Goal: Obtain resource: Obtain resource

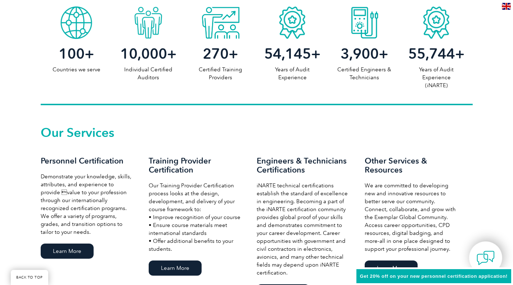
scroll to position [480, 0]
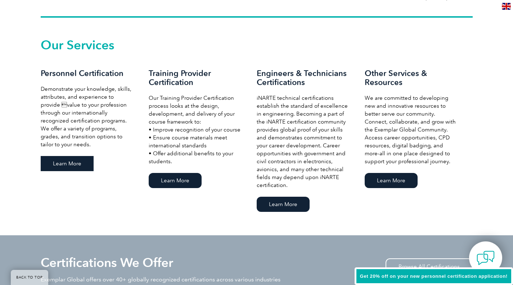
click at [69, 162] on link "Learn More" at bounding box center [67, 163] width 53 height 15
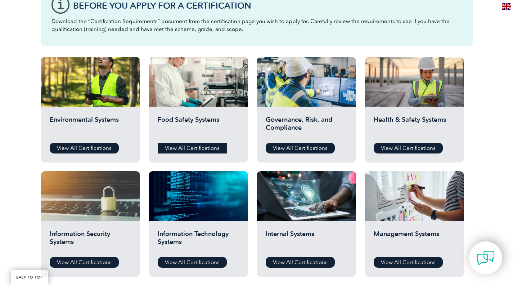
scroll to position [221, 0]
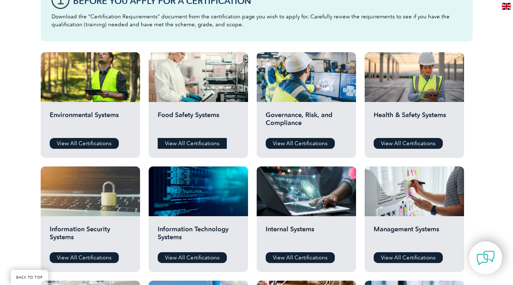
click at [181, 139] on link "View All Certifications" at bounding box center [192, 143] width 69 height 11
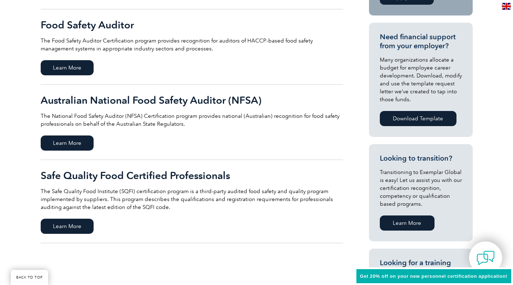
scroll to position [252, 0]
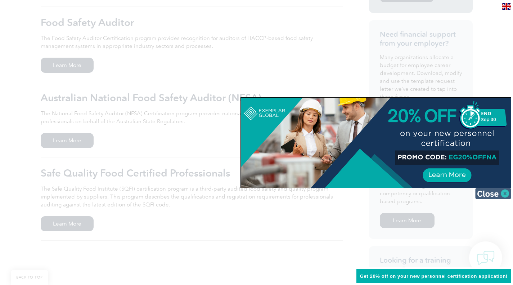
click at [496, 190] on img at bounding box center [493, 193] width 36 height 11
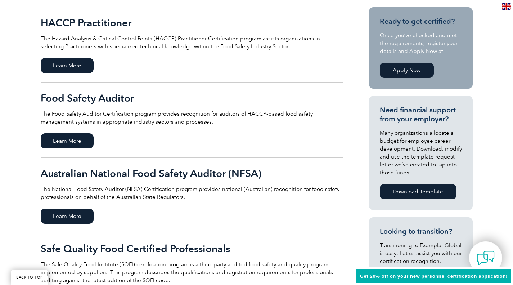
scroll to position [176, 0]
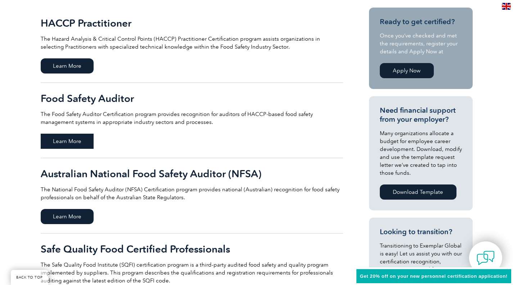
click at [72, 140] on span "Learn More" at bounding box center [67, 141] width 53 height 15
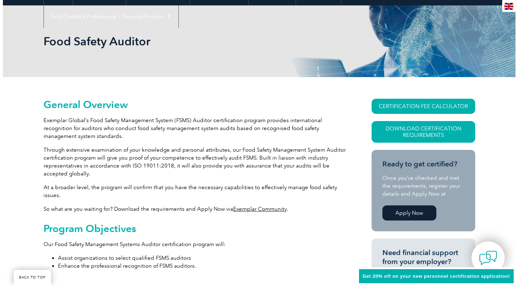
scroll to position [87, 0]
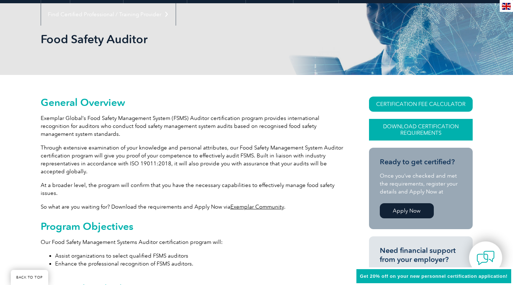
click at [395, 133] on link "Download Certification Requirements" at bounding box center [421, 130] width 104 height 22
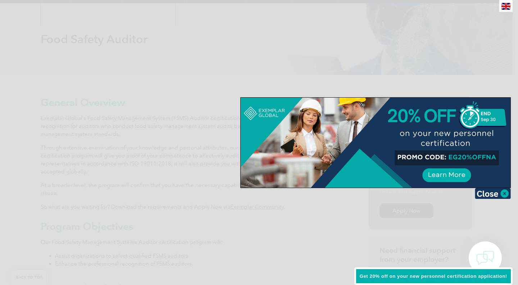
scroll to position [0, 0]
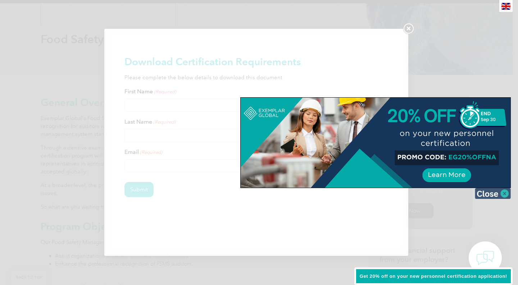
click at [487, 193] on img at bounding box center [493, 193] width 36 height 11
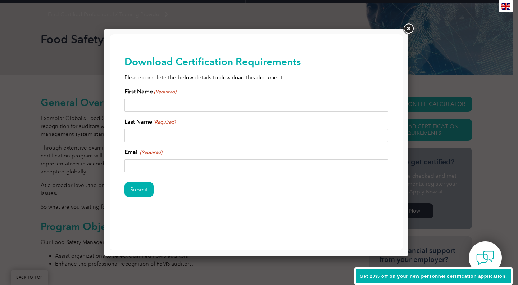
click at [157, 108] on input "First Name (Required)" at bounding box center [257, 105] width 264 height 13
type input "Jennifer"
type input "Vascotto"
type input "jennifer@trenchersfarmhouse.com"
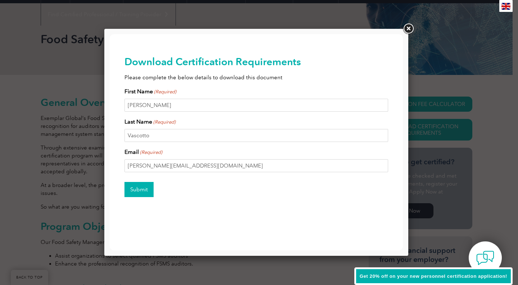
click at [139, 185] on input "Submit" at bounding box center [139, 189] width 29 height 15
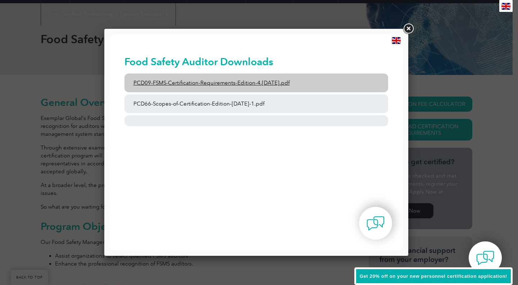
click at [203, 82] on link "PCD09-FSMS-Certification-Requirements-Edition-4.2-March-2023.pdf" at bounding box center [257, 82] width 264 height 19
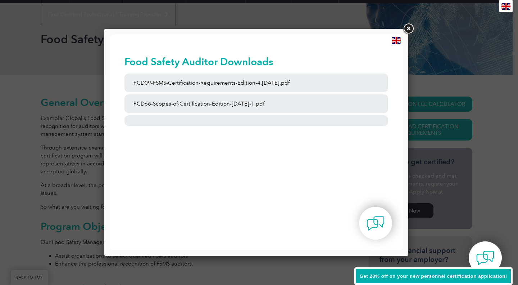
click at [404, 26] on link at bounding box center [408, 28] width 13 height 13
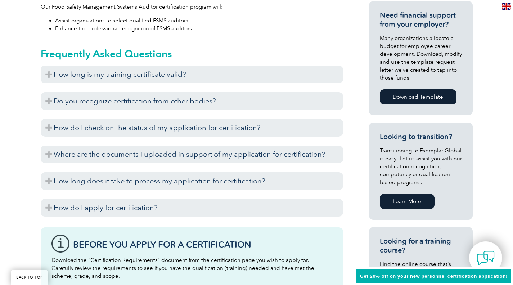
scroll to position [322, 0]
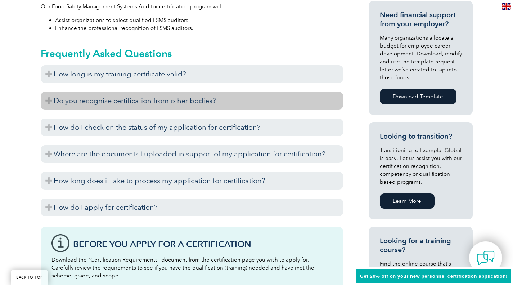
click at [153, 100] on h3 "Do you recognize certification from other bodies?" at bounding box center [192, 101] width 302 height 18
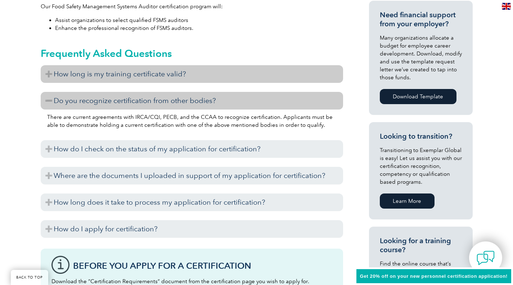
click at [164, 72] on h3 "How long is my training certificate valid?" at bounding box center [192, 74] width 302 height 18
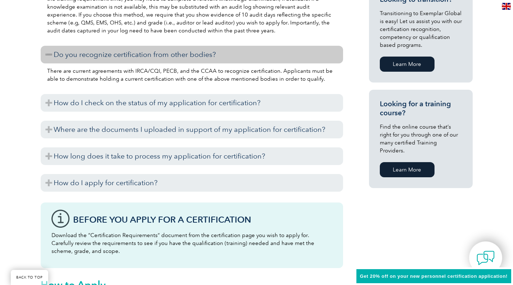
scroll to position [459, 0]
click at [418, 162] on link "Learn More" at bounding box center [407, 169] width 55 height 15
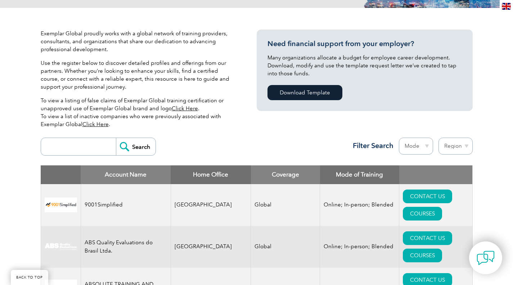
scroll to position [156, 0]
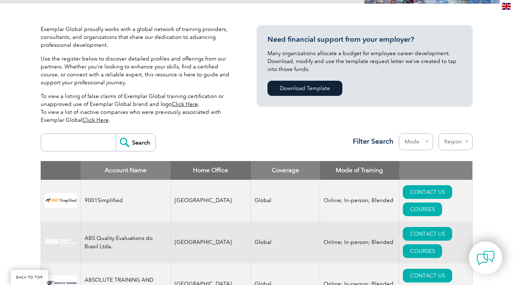
click at [72, 140] on input "search" at bounding box center [80, 142] width 71 height 17
paste input "Food Safety Management Systems Auditor course"
type input "Food Safety Management Systems Auditor course"
click at [116, 134] on input "Search" at bounding box center [136, 142] width 40 height 17
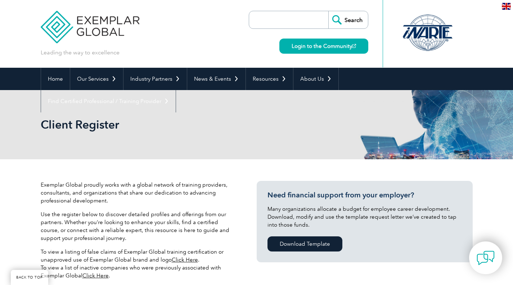
scroll to position [156, 0]
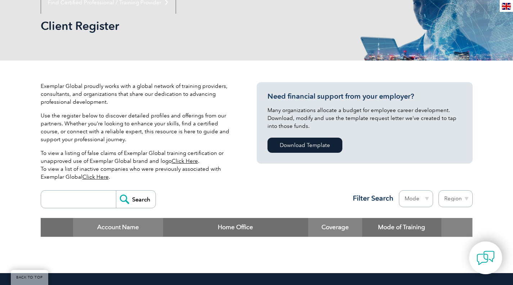
scroll to position [100, 0]
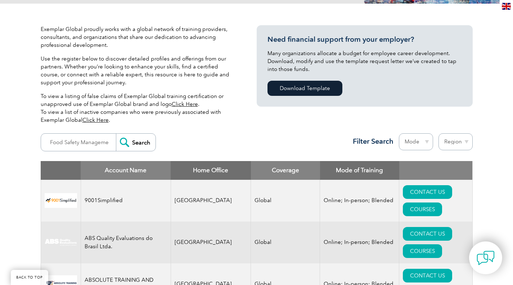
scroll to position [156, 0]
click at [93, 146] on input "Food Safety Management Systems Auditor course" at bounding box center [80, 142] width 71 height 17
drag, startPoint x: 79, startPoint y: 141, endPoint x: 145, endPoint y: 150, distance: 66.8
click at [145, 150] on form "Food Safety Management Systems Auditor course Search" at bounding box center [98, 142] width 115 height 18
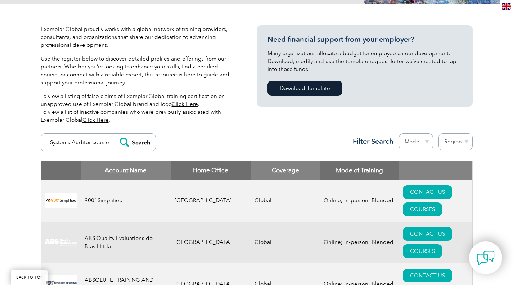
click at [93, 145] on input "Food Safety Management Systems Auditor course" at bounding box center [80, 142] width 71 height 17
click at [90, 144] on input "Food Safety Management Systems Auditor course" at bounding box center [80, 142] width 71 height 17
drag, startPoint x: 88, startPoint y: 143, endPoint x: 141, endPoint y: 147, distance: 53.0
click at [141, 147] on form "Food Safety Management Systems Auditor course Search" at bounding box center [98, 142] width 115 height 18
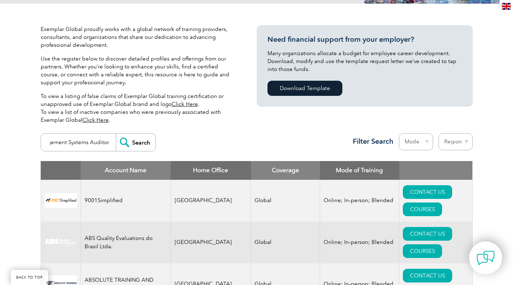
type input "Food Safety Management Systems Auditor"
click at [116, 134] on input "Search" at bounding box center [136, 142] width 40 height 17
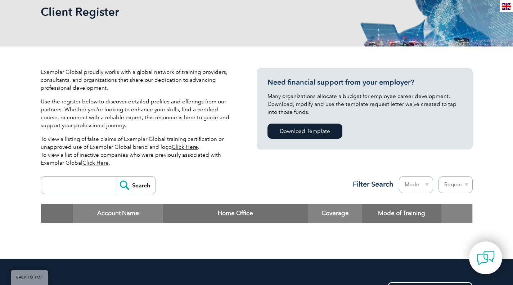
scroll to position [112, 0]
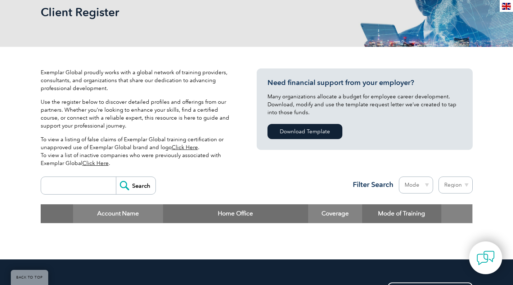
click at [87, 189] on input "search" at bounding box center [80, 185] width 71 height 17
type input "Auditor"
click at [116, 177] on input "Search" at bounding box center [136, 185] width 40 height 17
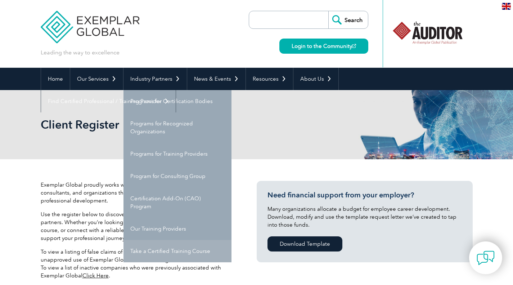
click at [163, 254] on link "Take a Certified Training Course" at bounding box center [177, 251] width 108 height 22
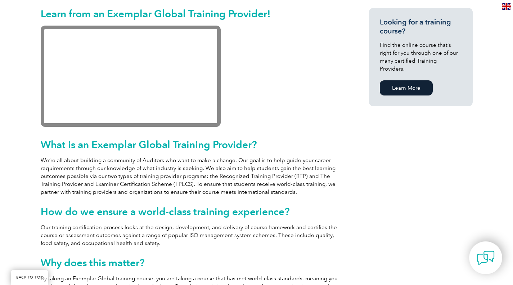
scroll to position [185, 0]
click at [208, 177] on p "We’re all about building a community of Auditors who want to make a change. Our…" at bounding box center [192, 176] width 302 height 40
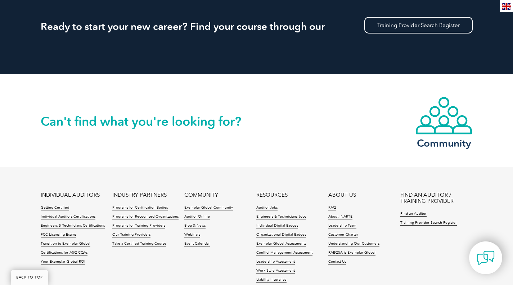
scroll to position [698, 0]
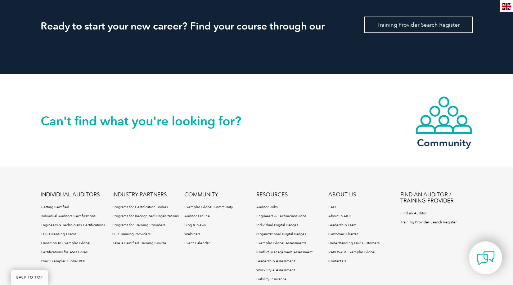
click at [432, 22] on link "Training Provider Search Register" at bounding box center [418, 25] width 108 height 17
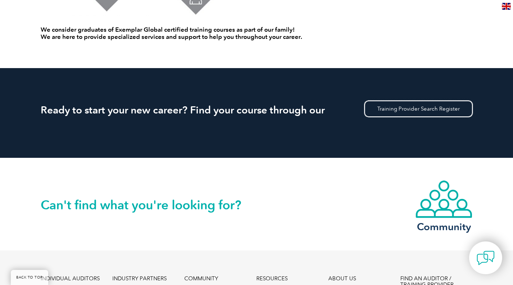
scroll to position [612, 0]
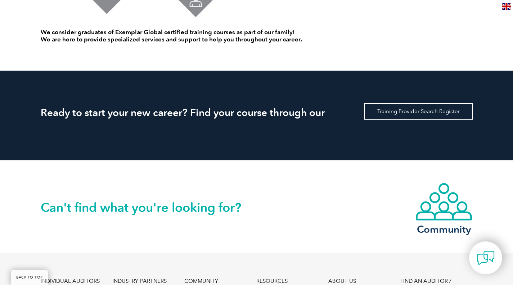
click at [380, 108] on link "Training Provider Search Register" at bounding box center [418, 111] width 108 height 17
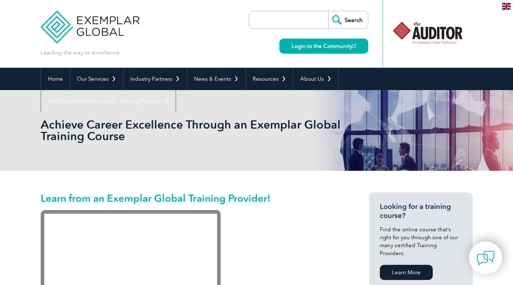
scroll to position [1, 0]
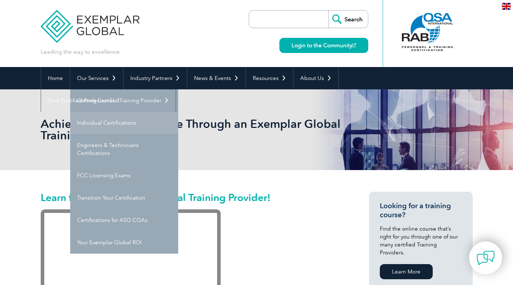
click at [118, 126] on link "Individual Certifications" at bounding box center [124, 123] width 108 height 22
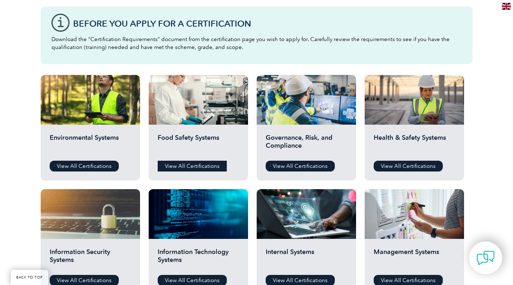
scroll to position [198, 0]
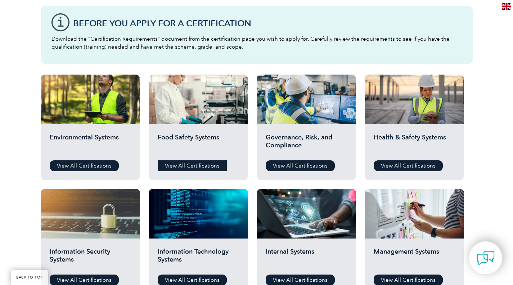
click at [188, 163] on link "View All Certifications" at bounding box center [192, 165] width 69 height 11
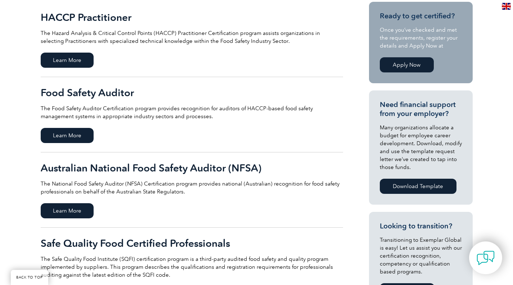
scroll to position [182, 0]
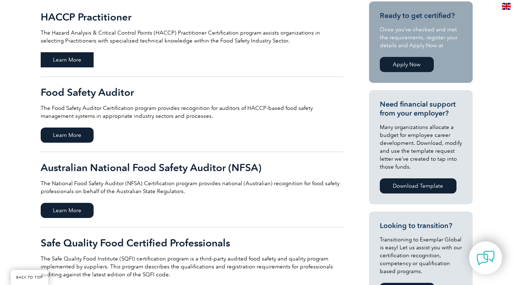
click at [84, 59] on span "Learn More" at bounding box center [67, 59] width 53 height 15
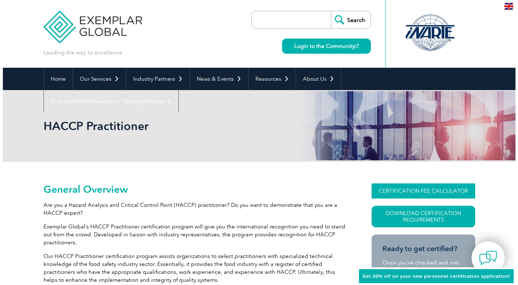
scroll to position [45, 0]
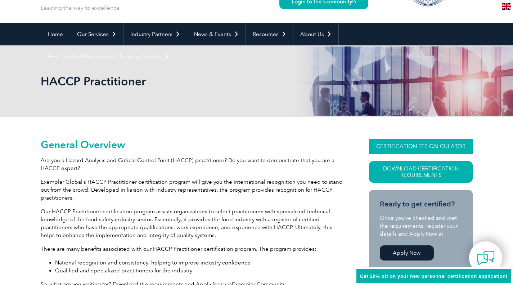
click at [405, 145] on link "CERTIFICATION FEE CALCULATOR" at bounding box center [421, 146] width 104 height 15
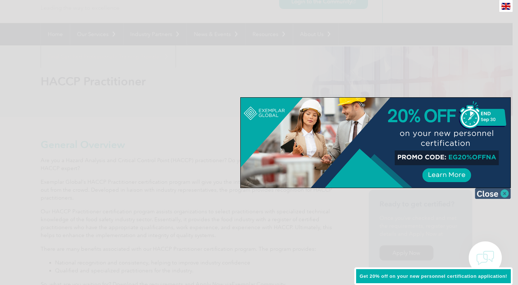
click at [487, 194] on img at bounding box center [493, 193] width 36 height 11
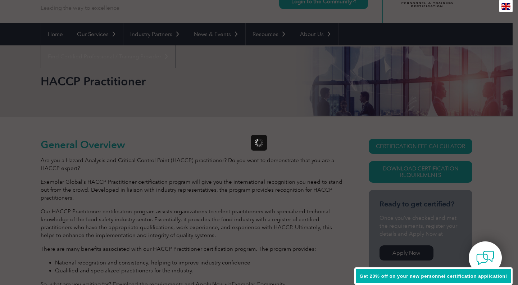
scroll to position [0, 0]
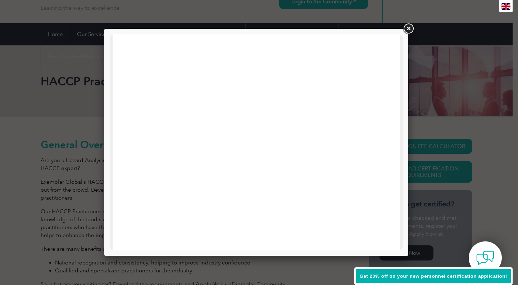
click at [408, 24] on link at bounding box center [408, 28] width 13 height 13
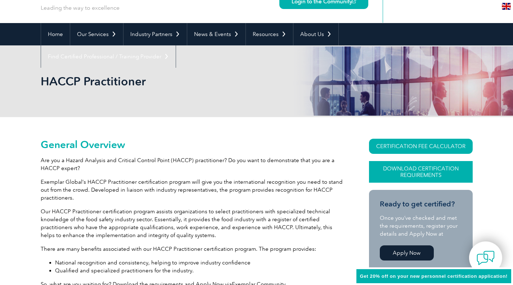
click at [392, 179] on link "Download Certification Requirements" at bounding box center [421, 172] width 104 height 22
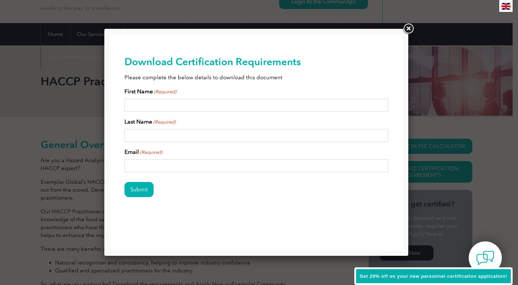
click at [179, 102] on input "First Name (Required)" at bounding box center [257, 105] width 264 height 13
type input "Jennifer"
type input "Vascotto"
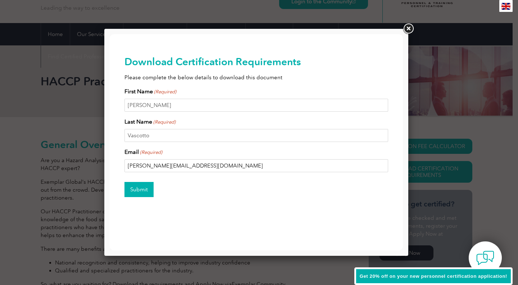
type input "jennifer@trenchersfarmhouse.com"
click at [145, 186] on input "Submit" at bounding box center [139, 189] width 29 height 15
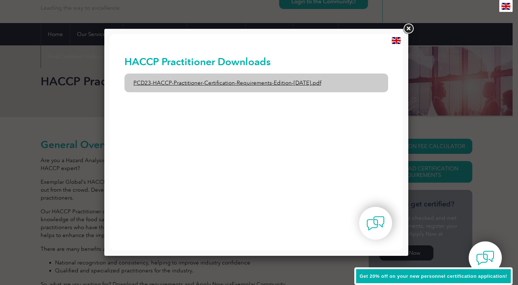
click at [238, 76] on link "PCD23-HACCP-Practitioner-Certification-Requirements-Edition-1-June-2020.pdf" at bounding box center [257, 82] width 264 height 19
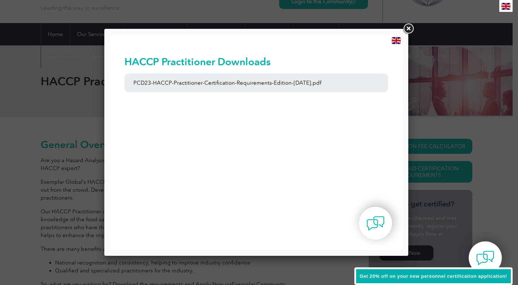
click at [404, 31] on link at bounding box center [408, 28] width 13 height 13
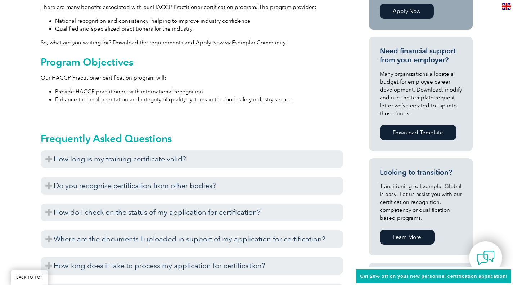
scroll to position [287, 0]
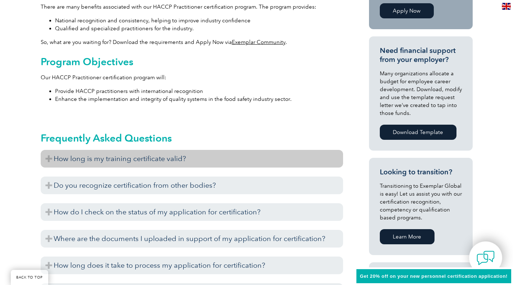
click at [72, 159] on h3 "How long is my training certificate valid?" at bounding box center [192, 159] width 302 height 18
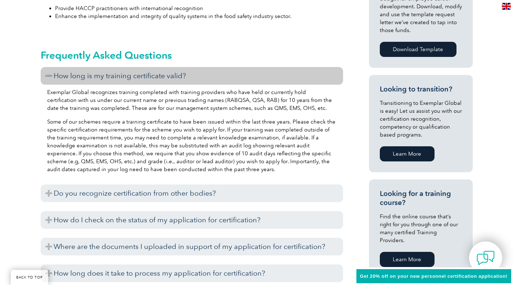
scroll to position [380, 0]
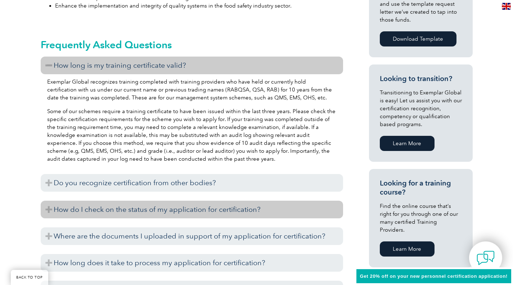
click at [144, 209] on h3 "How do I check on the status of my application for certification?" at bounding box center [192, 209] width 302 height 18
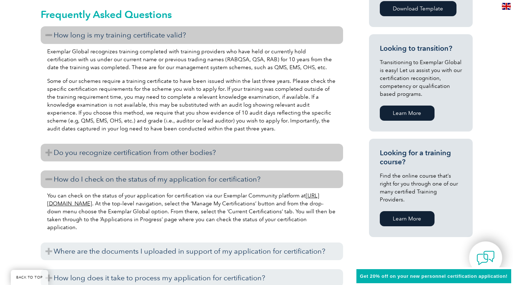
scroll to position [410, 0]
click at [134, 147] on h3 "Do you recognize certification from other bodies?" at bounding box center [192, 152] width 302 height 18
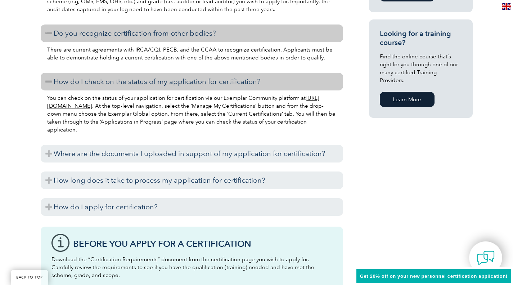
scroll to position [555, 0]
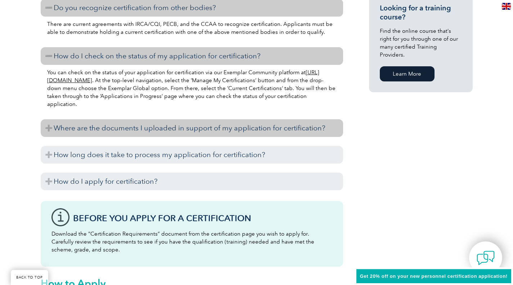
click at [133, 121] on h3 "Where are the documents I uploaded in support of my application for certificati…" at bounding box center [192, 128] width 302 height 18
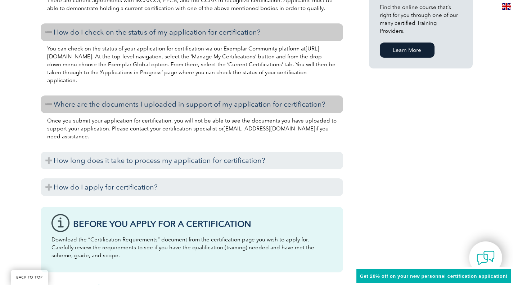
scroll to position [579, 0]
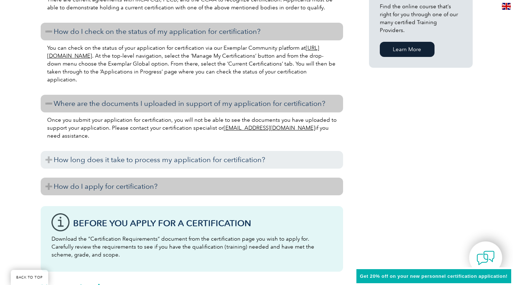
click at [116, 190] on h3 "How do I apply for certification?" at bounding box center [192, 186] width 302 height 18
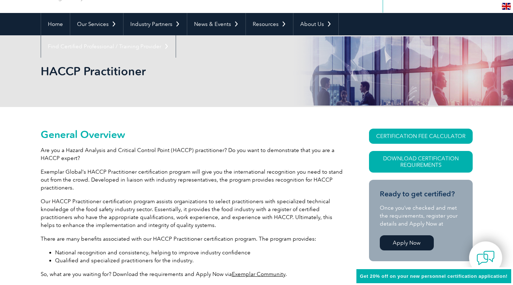
scroll to position [54, 0]
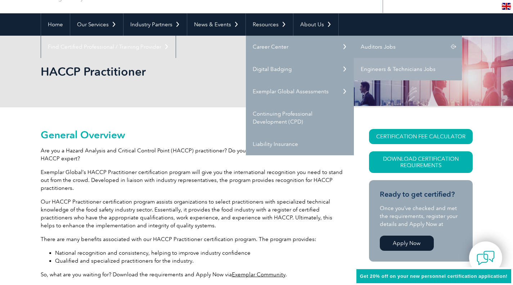
click at [376, 49] on link "Auditors Jobs" at bounding box center [408, 47] width 108 height 22
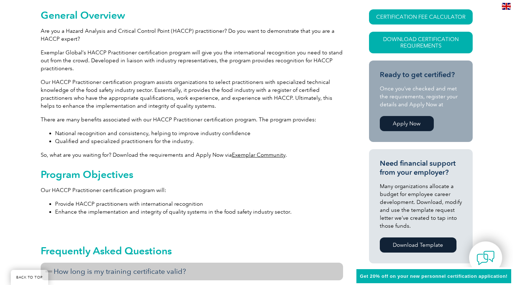
scroll to position [172, 0]
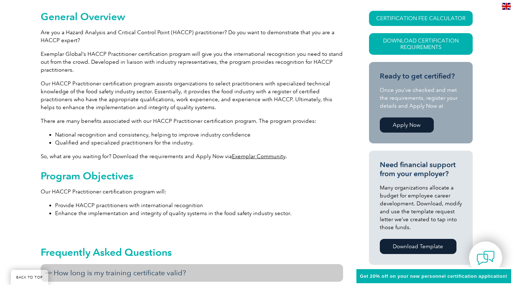
click at [408, 126] on link "Apply Now" at bounding box center [407, 124] width 54 height 15
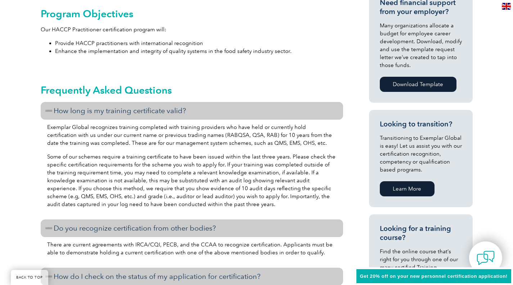
scroll to position [335, 0]
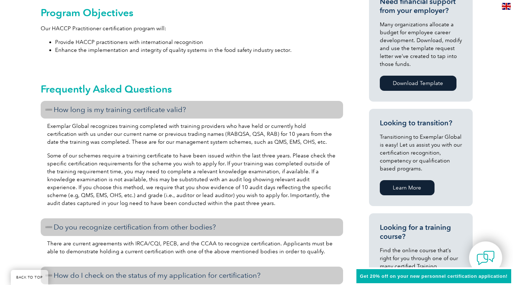
click at [418, 186] on link "Learn More" at bounding box center [407, 187] width 55 height 15
click at [401, 187] on link "Learn More" at bounding box center [407, 187] width 55 height 15
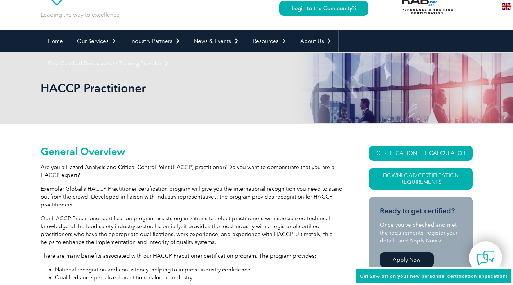
scroll to position [0, 0]
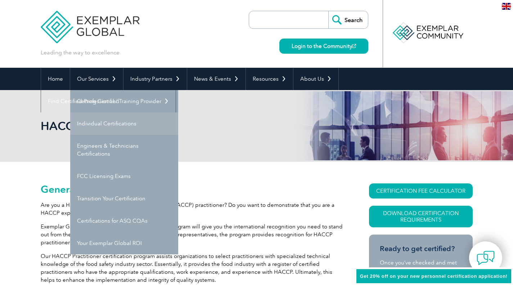
click at [117, 120] on link "Individual Certifications" at bounding box center [124, 123] width 108 height 22
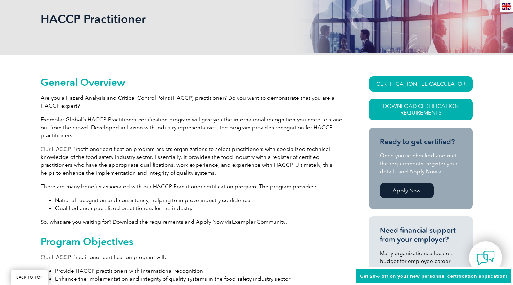
scroll to position [107, 0]
